Goal: Find specific page/section: Find specific page/section

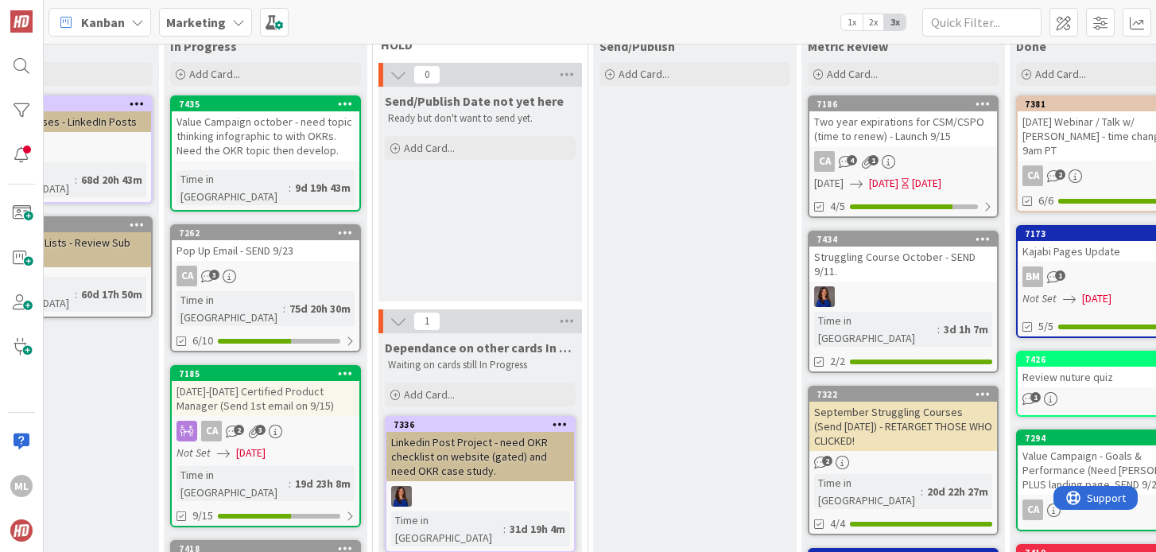
scroll to position [0, 347]
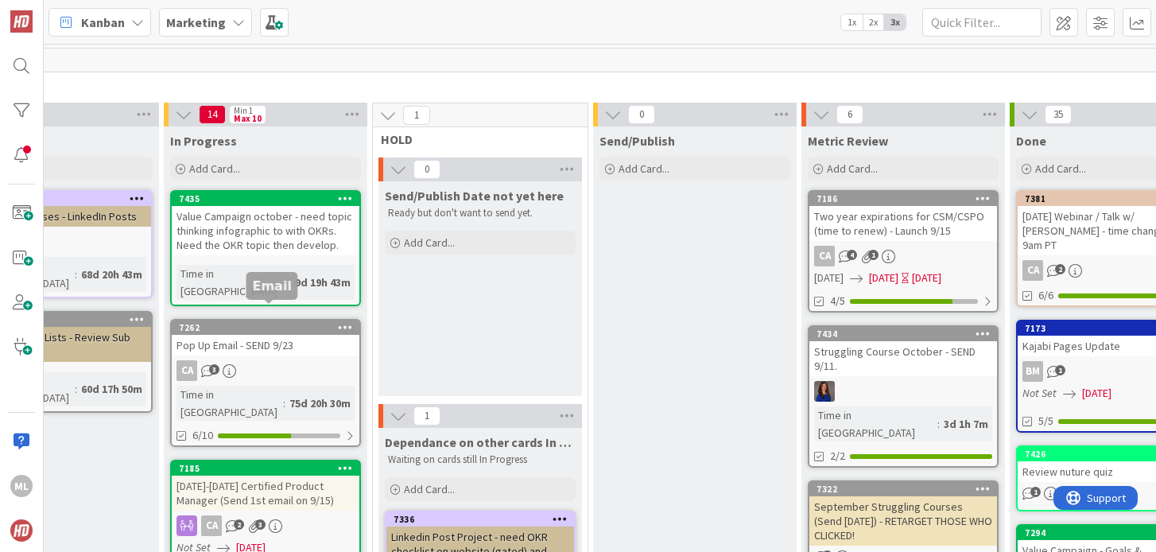
click at [255, 322] on div "7262" at bounding box center [269, 327] width 181 height 11
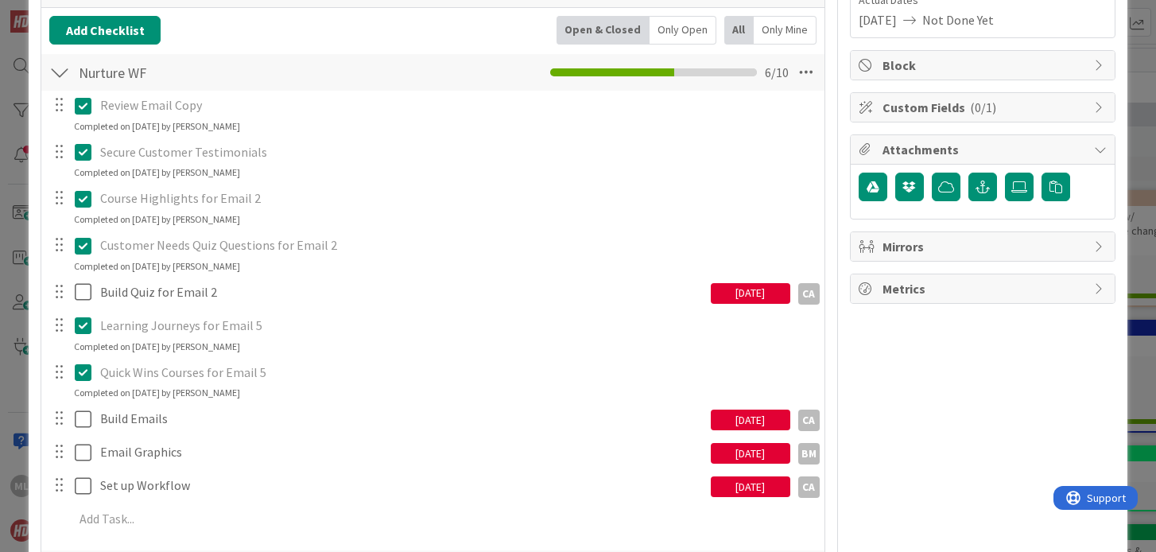
scroll to position [267, 0]
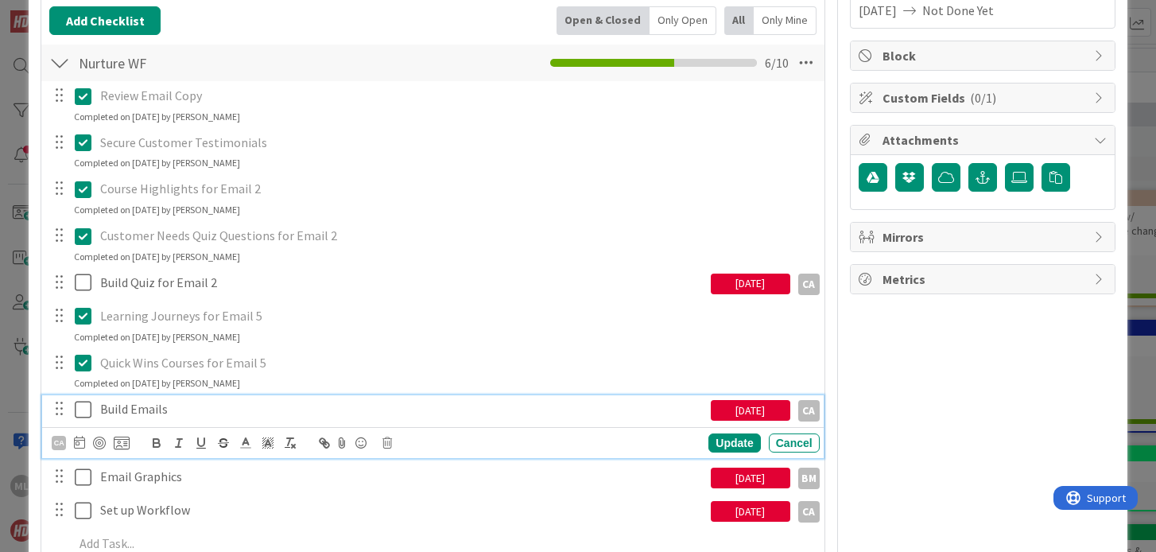
click at [87, 410] on icon at bounding box center [83, 409] width 17 height 19
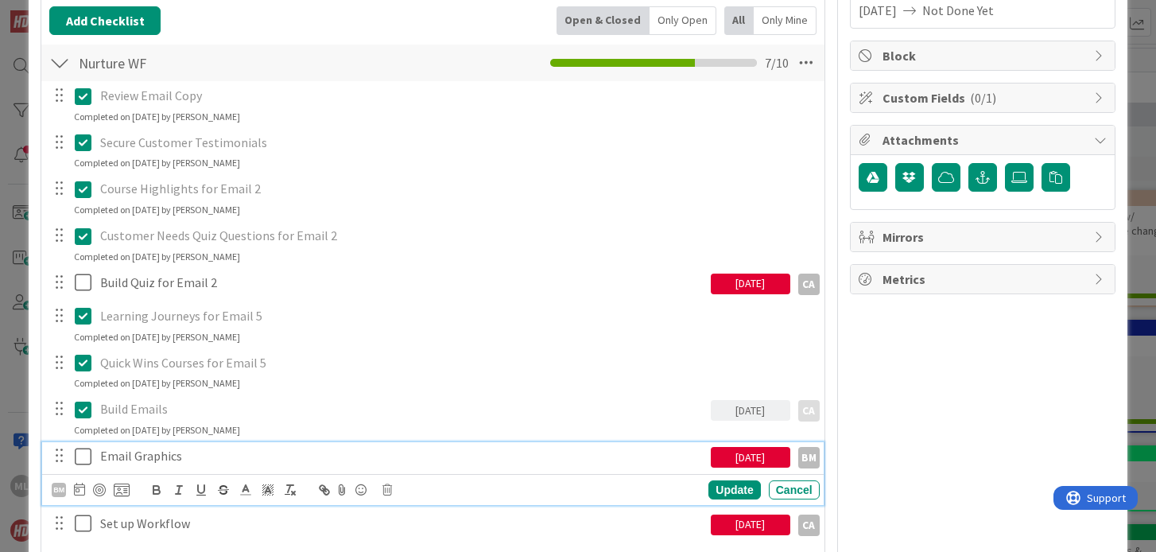
click at [82, 453] on icon at bounding box center [83, 456] width 17 height 19
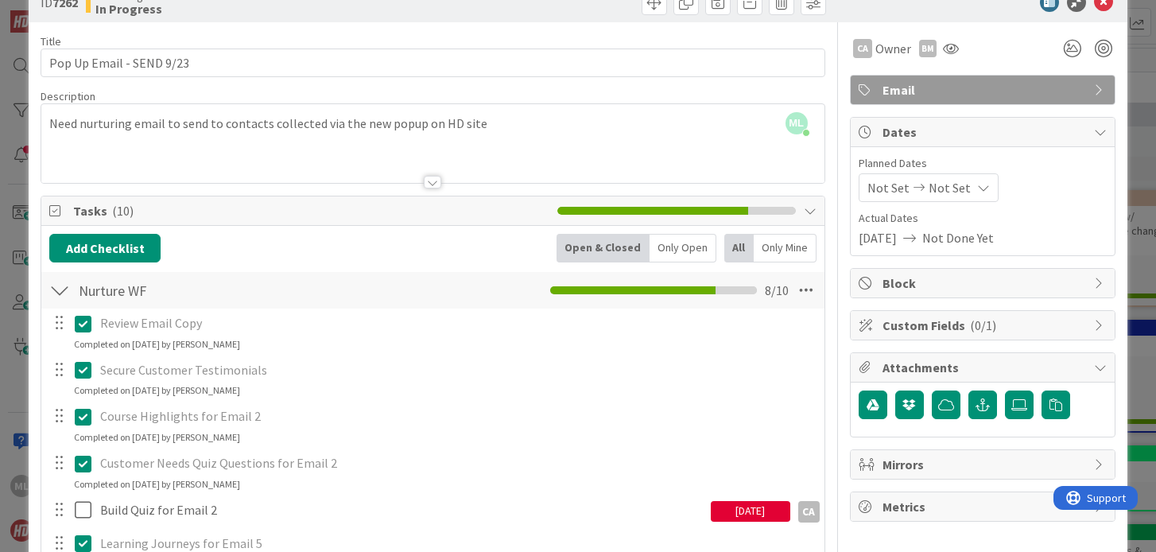
scroll to position [0, 0]
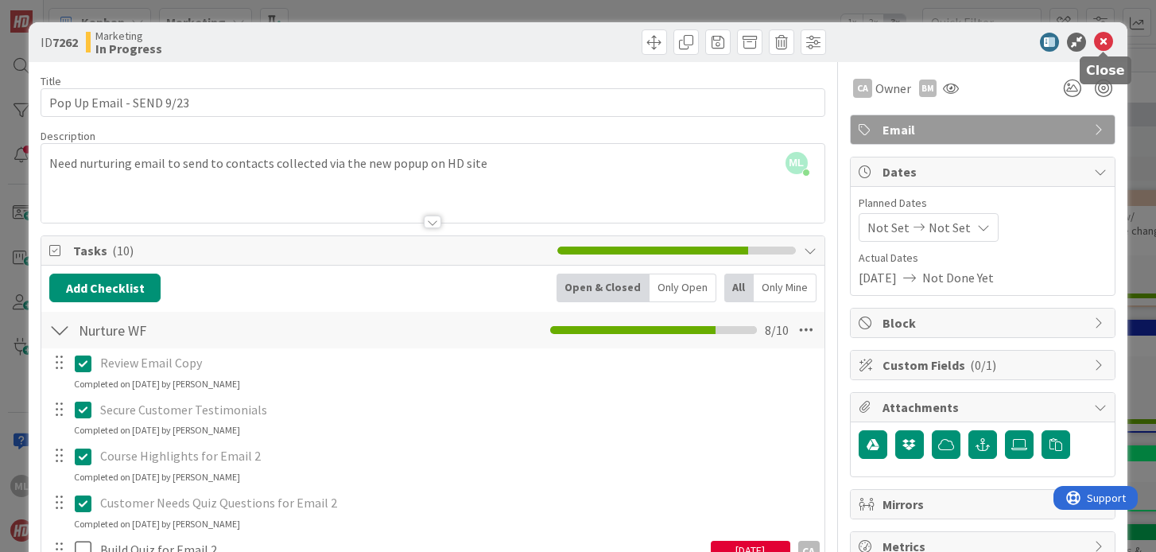
click at [1101, 37] on icon at bounding box center [1103, 42] width 19 height 19
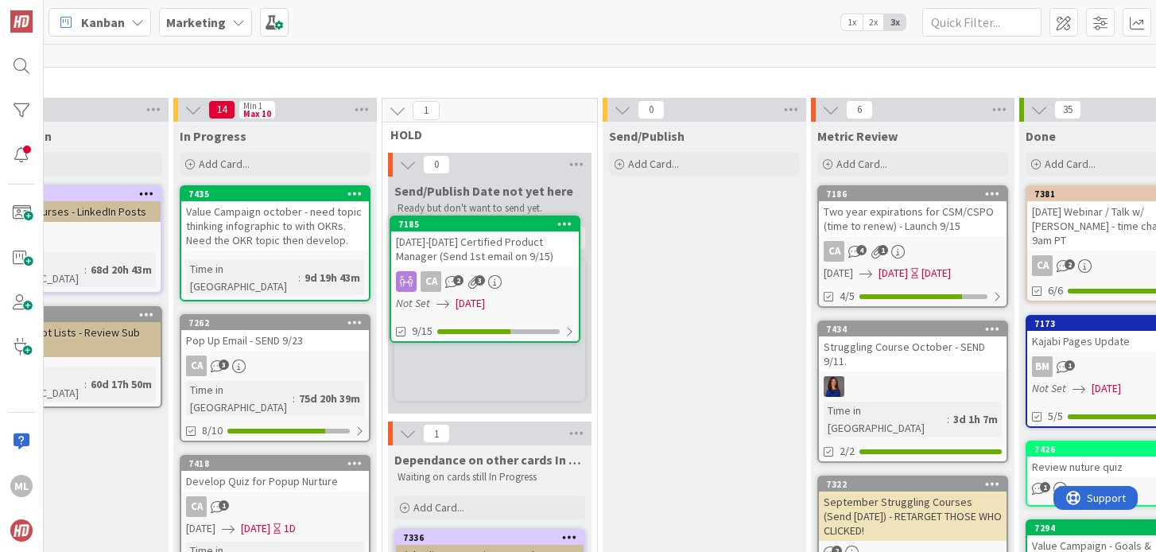
scroll to position [0, 337]
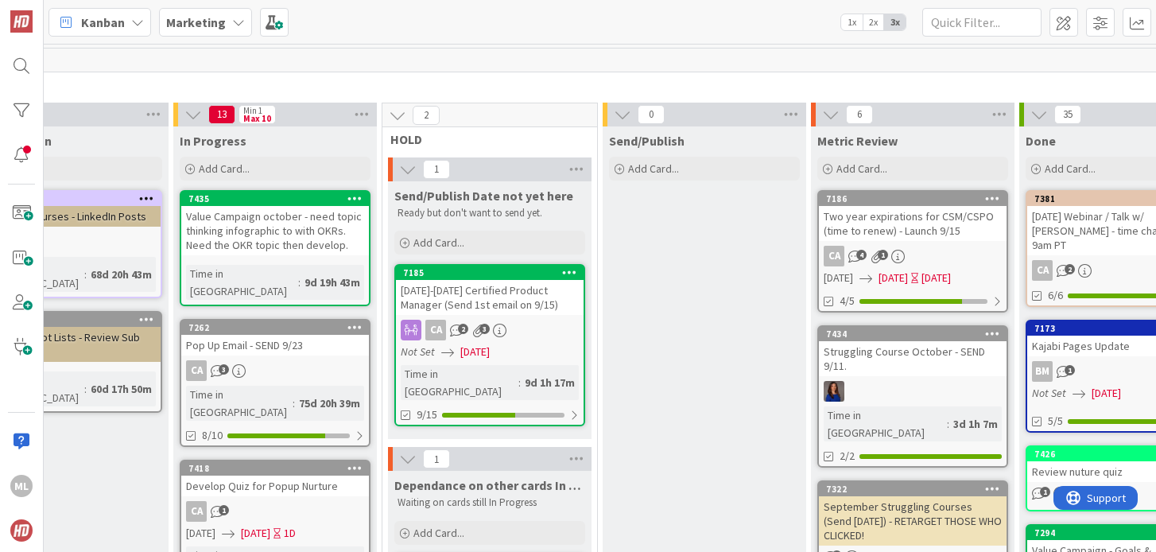
drag, startPoint x: 289, startPoint y: 342, endPoint x: 508, endPoint y: 257, distance: 234.7
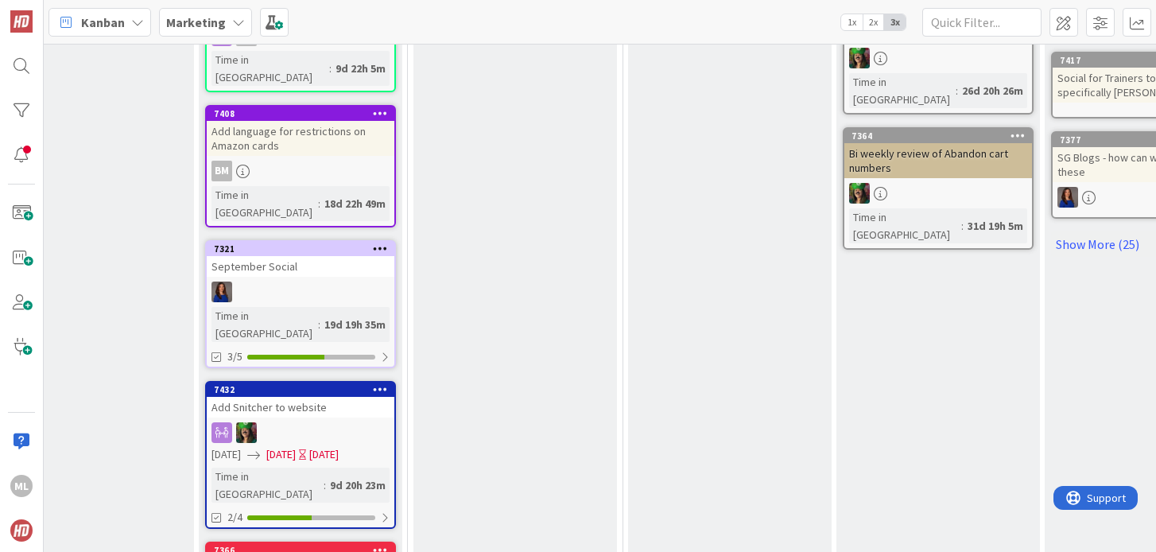
scroll to position [996, 312]
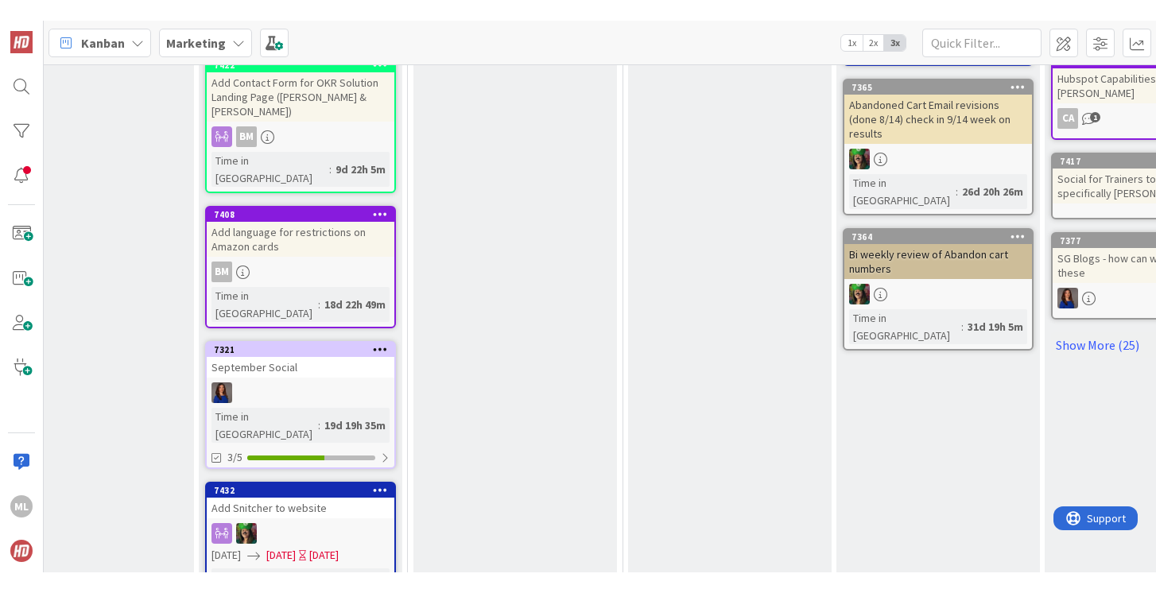
scroll to position [911, 312]
